Goal: Feedback & Contribution: Leave review/rating

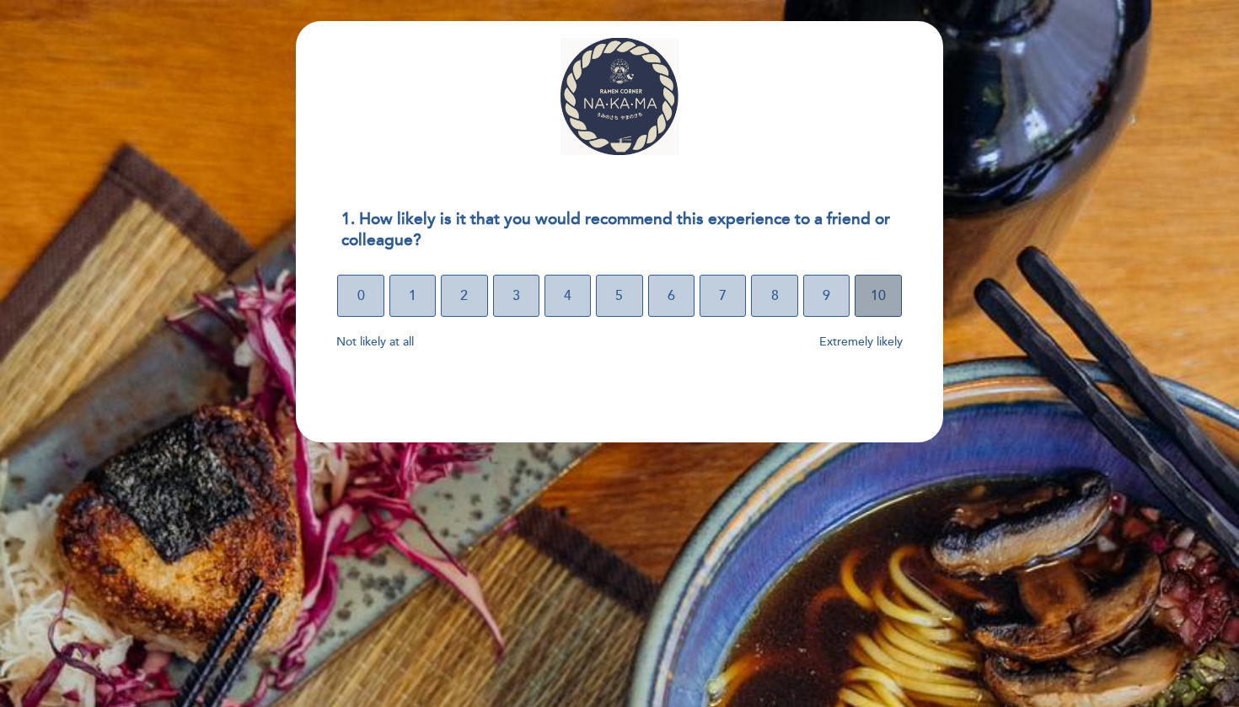
click at [886, 312] on button "10" at bounding box center [877, 296] width 46 height 42
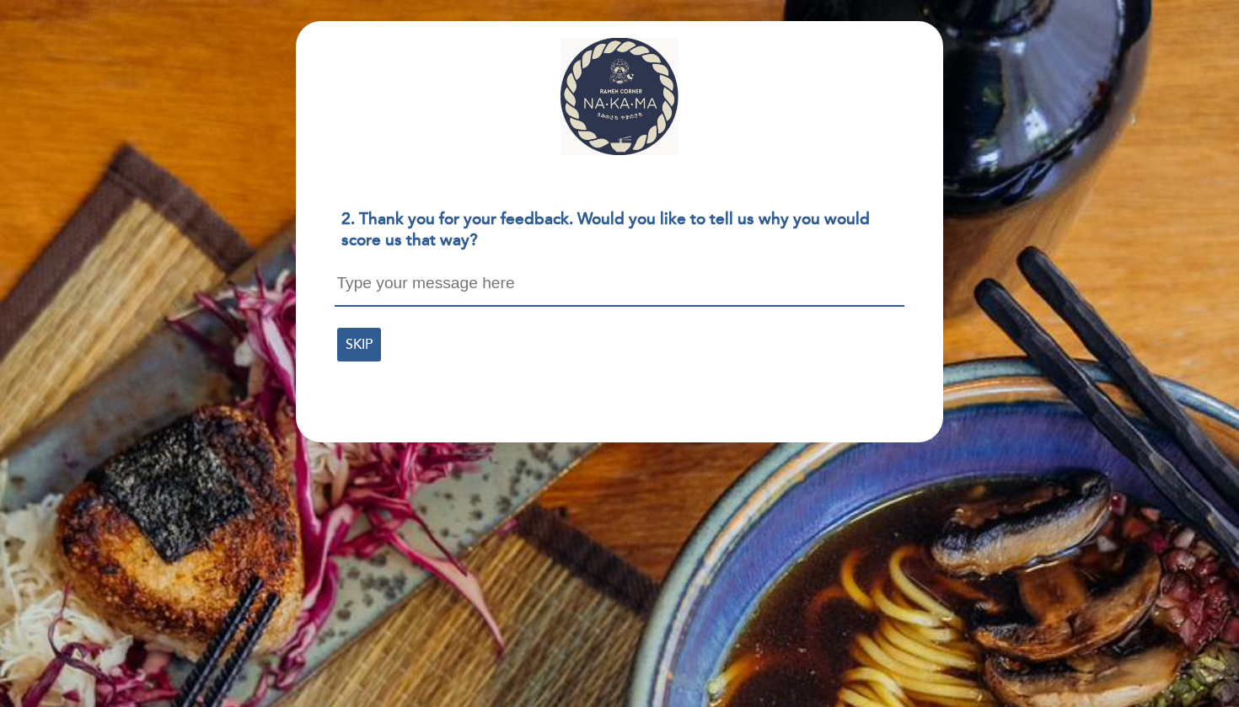
click at [804, 286] on textarea at bounding box center [619, 291] width 569 height 32
type textarea "Delicioso y muy buena atención"
click at [388, 343] on span "CONTINUE" at bounding box center [380, 342] width 71 height 47
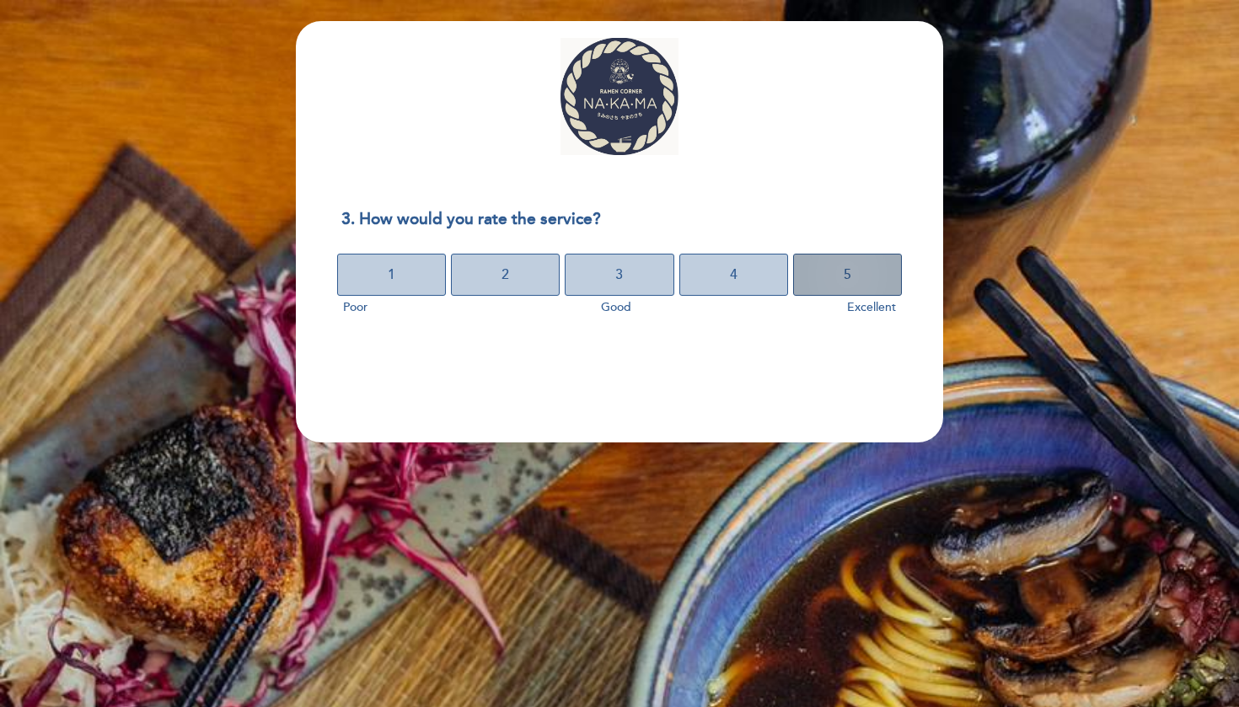
click at [892, 289] on button "5" at bounding box center [847, 275] width 109 height 42
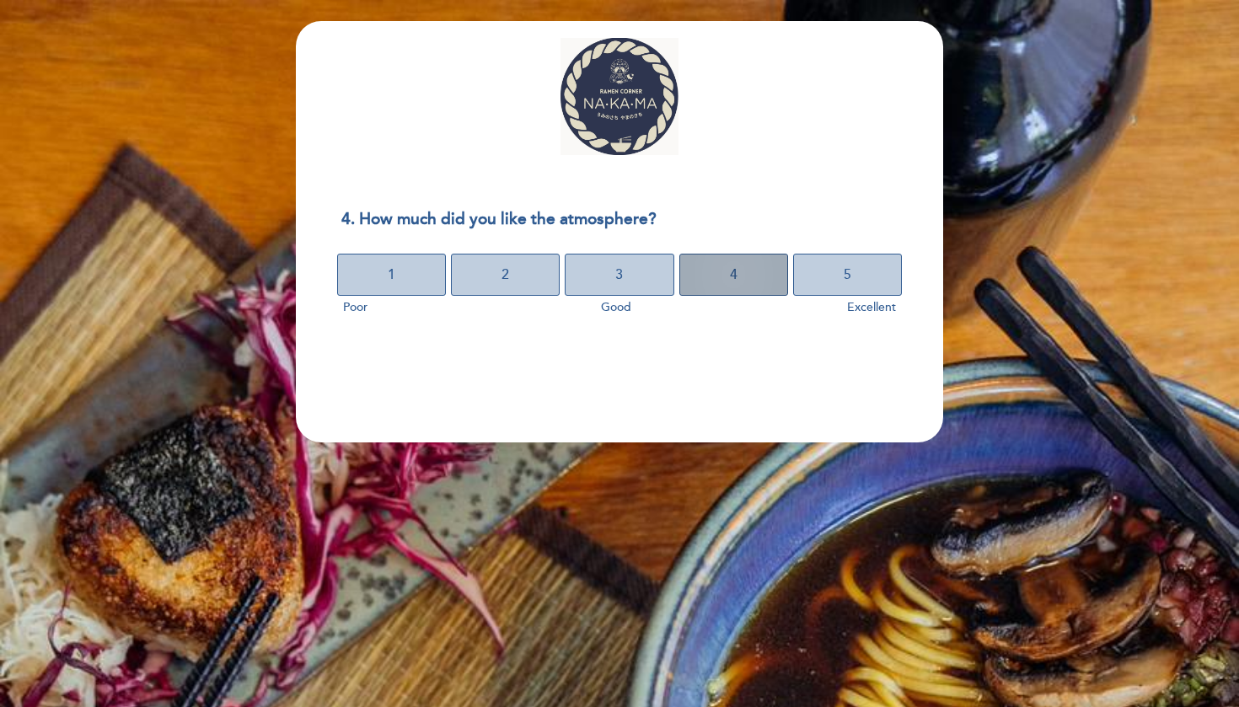
click at [746, 284] on button "4" at bounding box center [733, 275] width 109 height 42
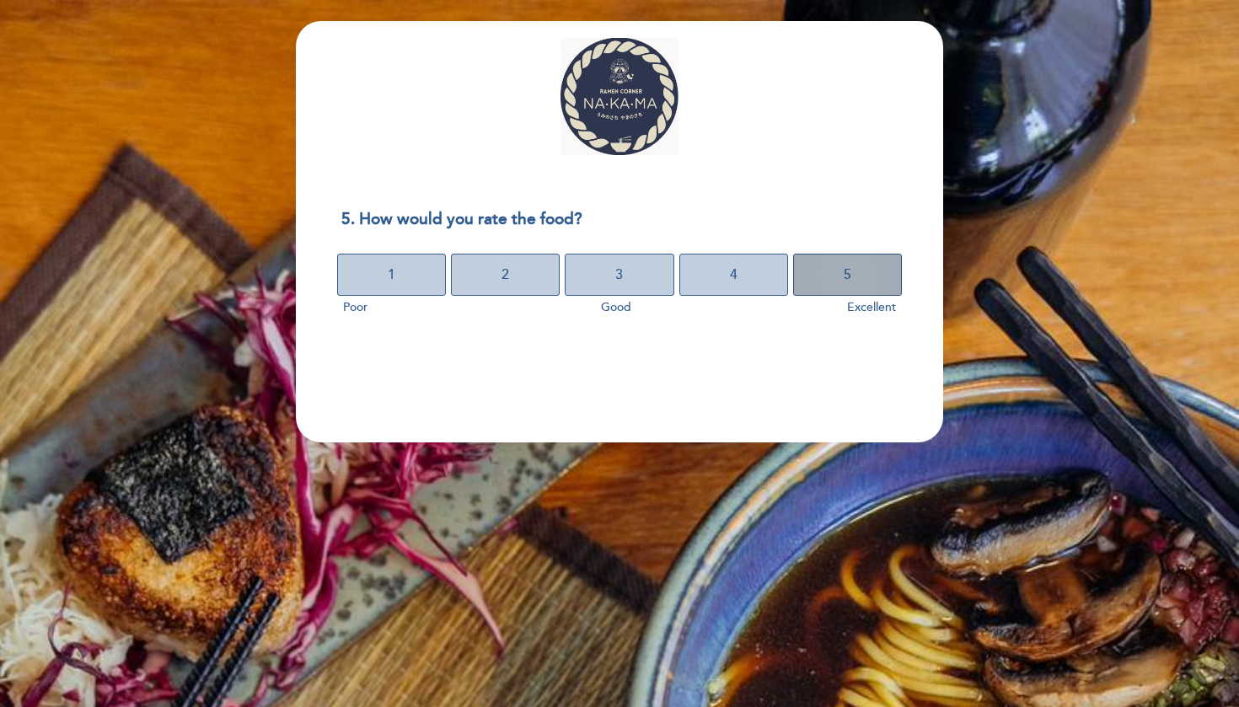
click at [837, 274] on button "5" at bounding box center [847, 275] width 109 height 42
click at [717, 281] on button "4" at bounding box center [733, 275] width 109 height 42
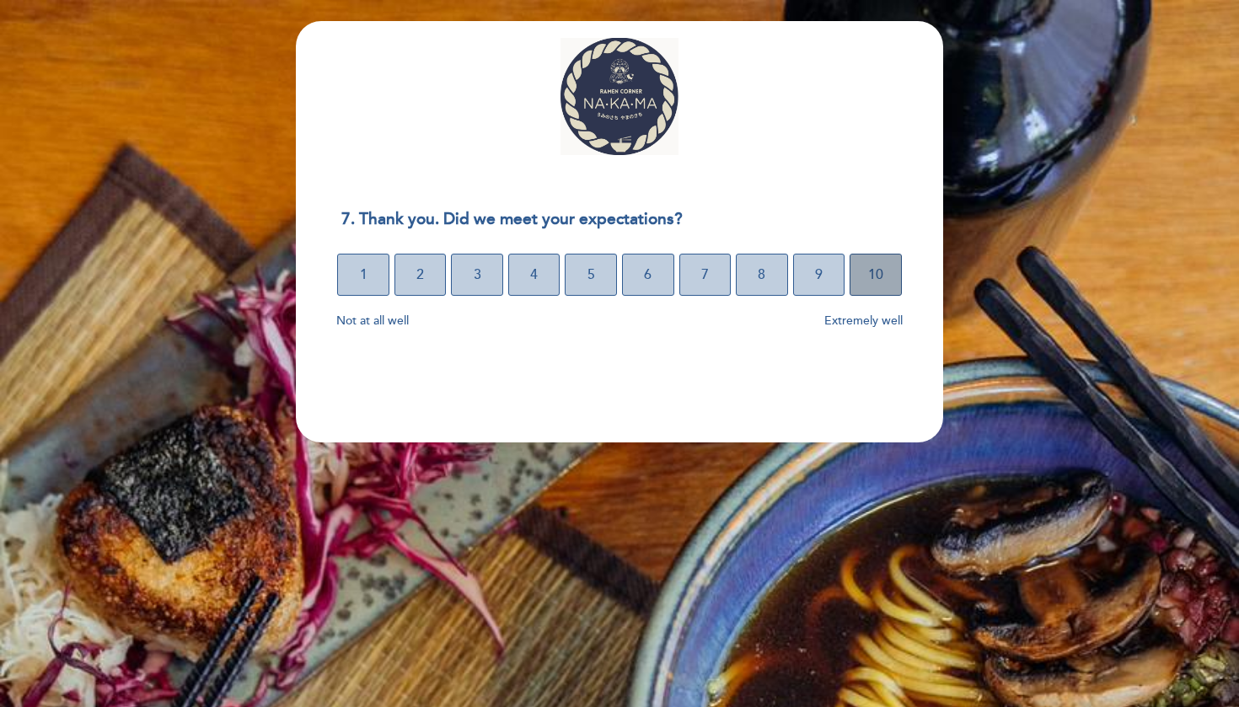
click at [895, 275] on button "10" at bounding box center [875, 275] width 52 height 42
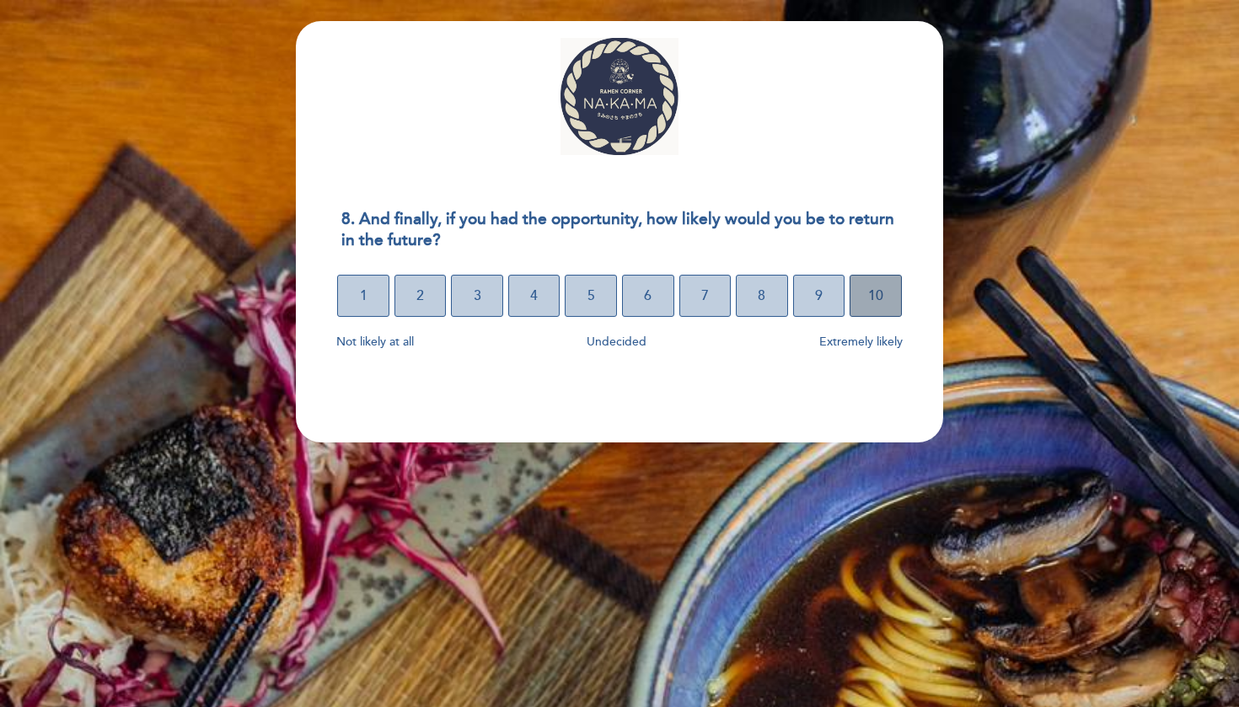
click at [886, 297] on button "10" at bounding box center [875, 296] width 52 height 42
